Goal: Information Seeking & Learning: Learn about a topic

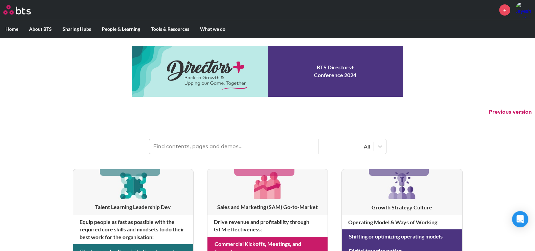
click at [237, 148] on input "text" at bounding box center [233, 146] width 169 height 15
type input "POV"
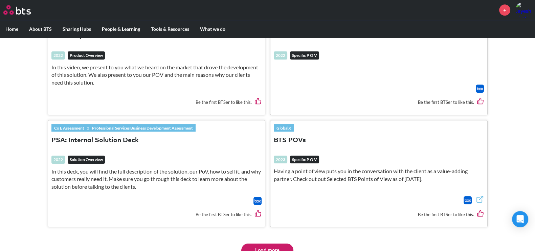
scroll to position [1142, 0]
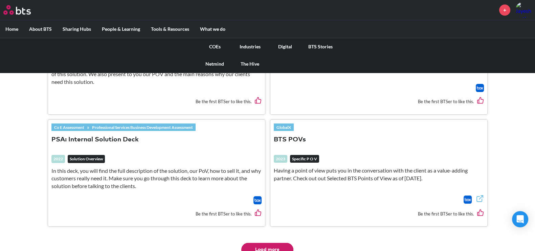
click at [213, 46] on link "COEs" at bounding box center [214, 47] width 35 height 18
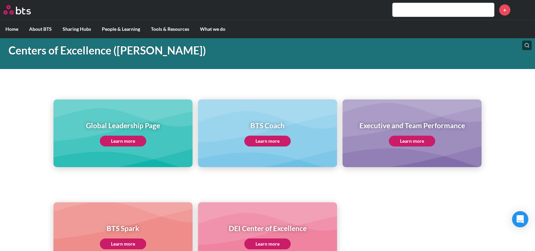
scroll to position [31, 0]
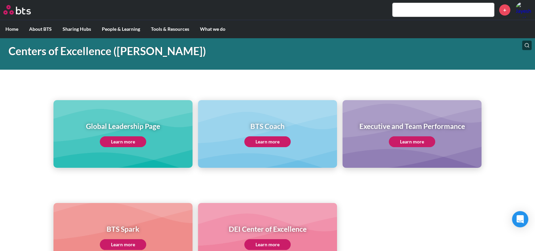
click at [108, 137] on link "Learn more" at bounding box center [123, 141] width 46 height 11
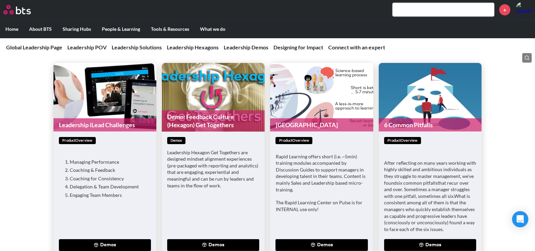
scroll to position [1862, 0]
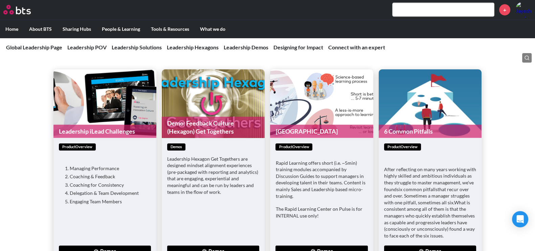
click at [446, 14] on input "text" at bounding box center [444, 10] width 102 height 14
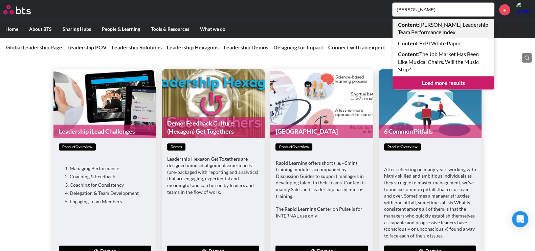
type input "[PERSON_NAME]"
click at [444, 31] on link "Content : [PERSON_NAME] Leadership Team Performance Index" at bounding box center [444, 28] width 102 height 19
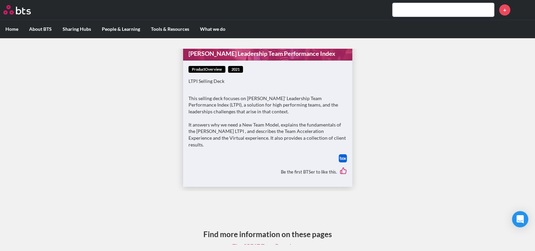
scroll to position [3, 0]
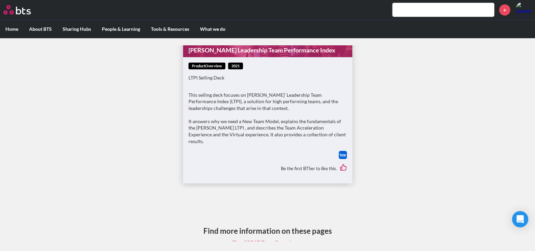
click at [339, 151] on img at bounding box center [343, 155] width 8 height 8
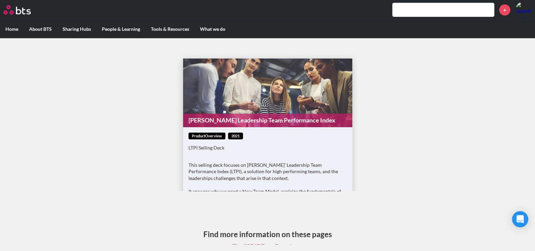
scroll to position [0, 0]
